Goal: Find specific page/section: Find specific page/section

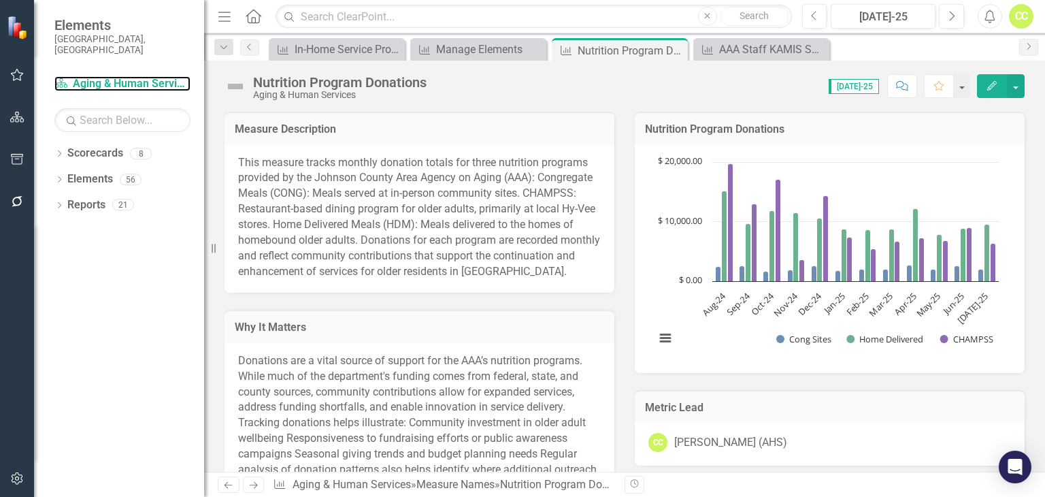
click at [112, 76] on link "Scorecard Aging & Human Services" at bounding box center [122, 84] width 136 height 16
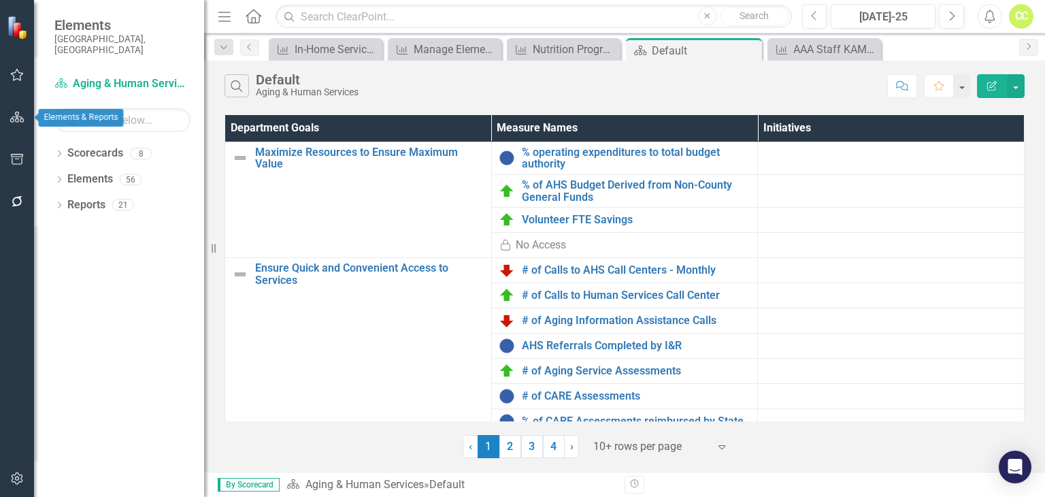
click at [28, 112] on button "button" at bounding box center [17, 117] width 31 height 29
click at [60, 150] on div "Dropdown" at bounding box center [59, 156] width 10 height 12
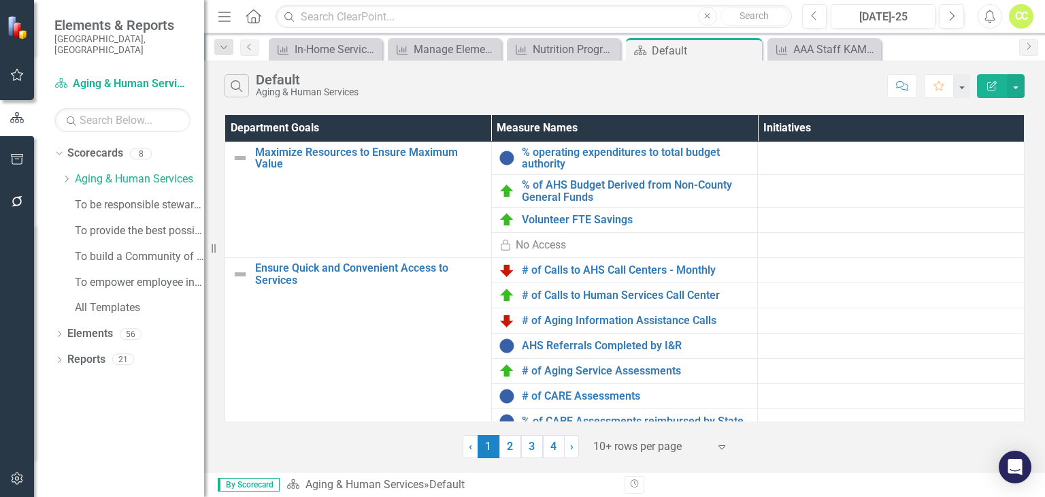
click at [66, 176] on icon at bounding box center [66, 179] width 3 height 7
click at [100, 194] on div "AHS Finance Data" at bounding box center [146, 205] width 116 height 22
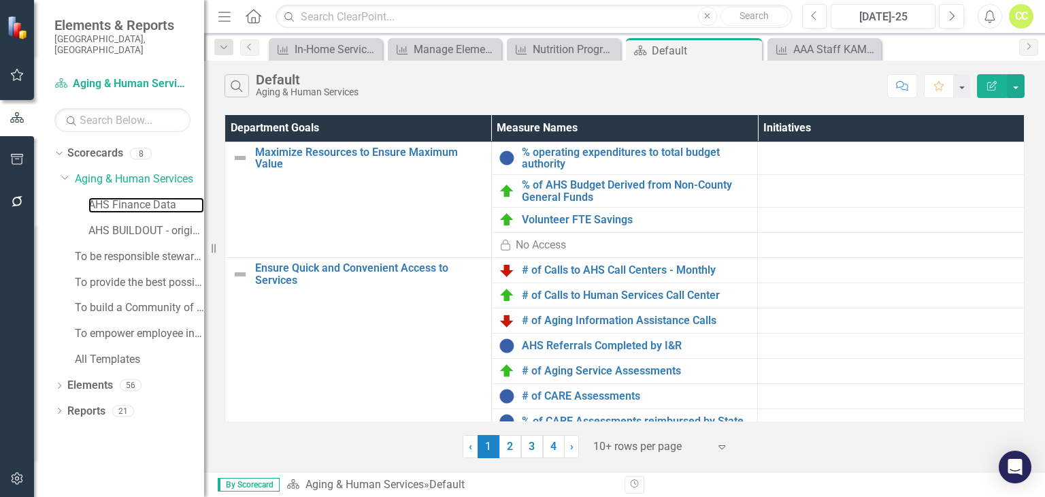
click at [120, 197] on link "AHS Finance Data" at bounding box center [146, 205] width 116 height 16
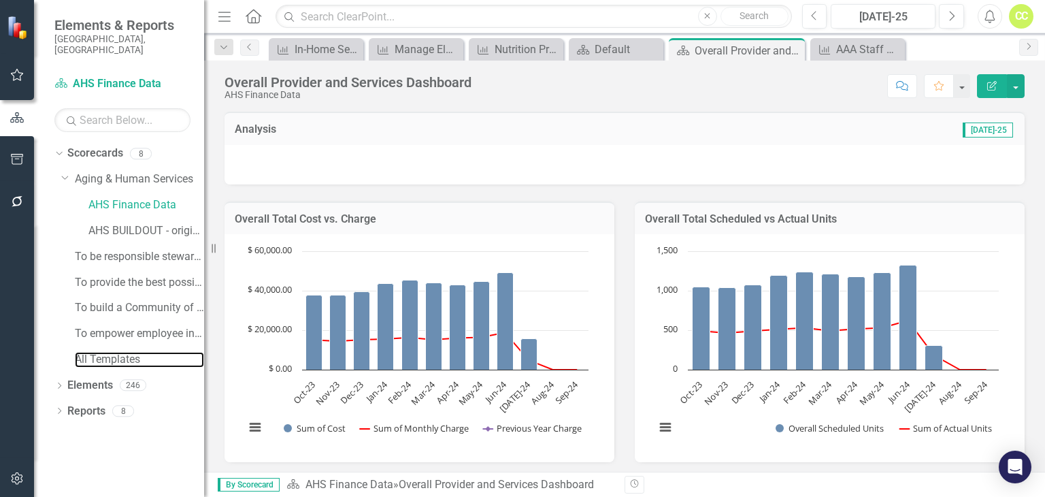
click at [101, 352] on link "All Templates" at bounding box center [139, 360] width 129 height 16
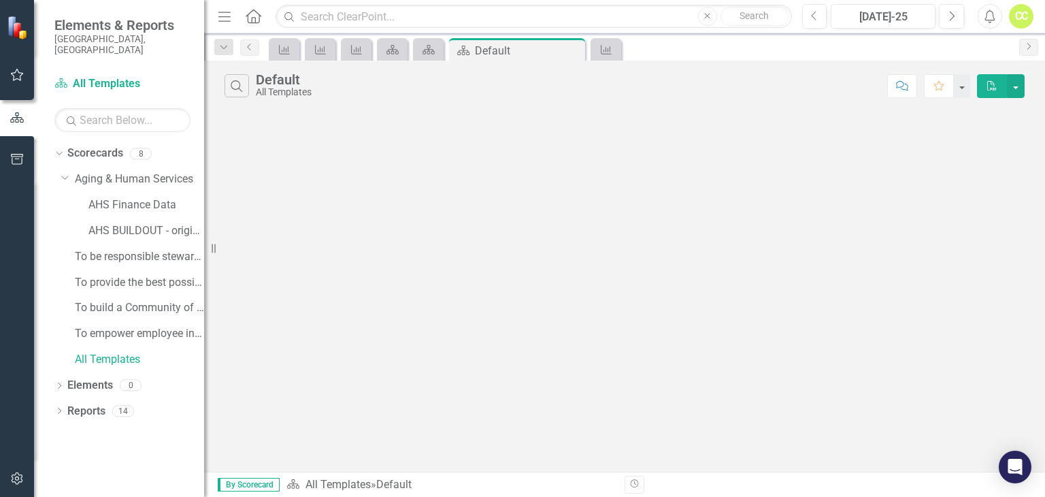
click at [0, 0] on icon "Close" at bounding box center [0, 0] width 0 height 0
